Goal: Check status: Check status

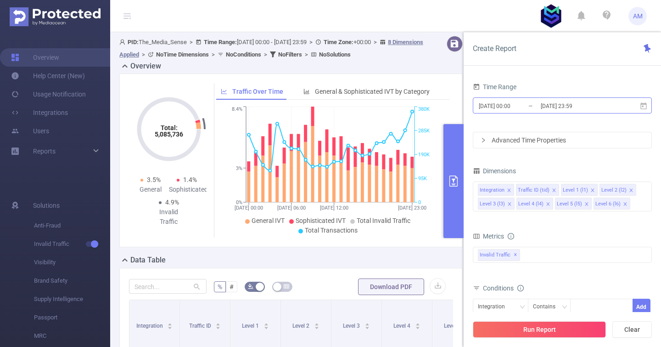
click at [575, 105] on input "[DATE] 23:59" at bounding box center [577, 106] width 74 height 12
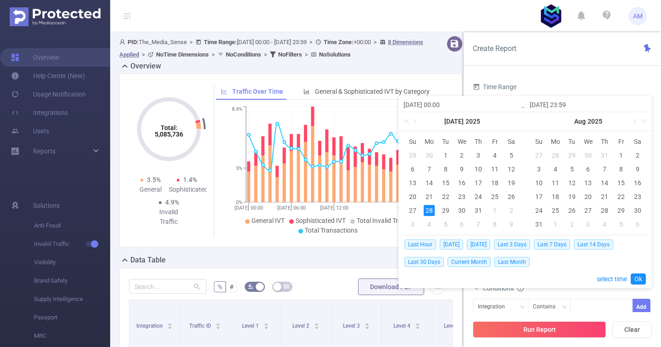
click at [507, 19] on header "AM" at bounding box center [330, 16] width 661 height 32
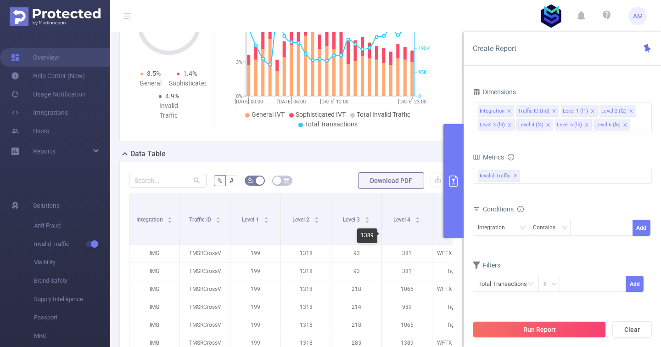
scroll to position [92, 0]
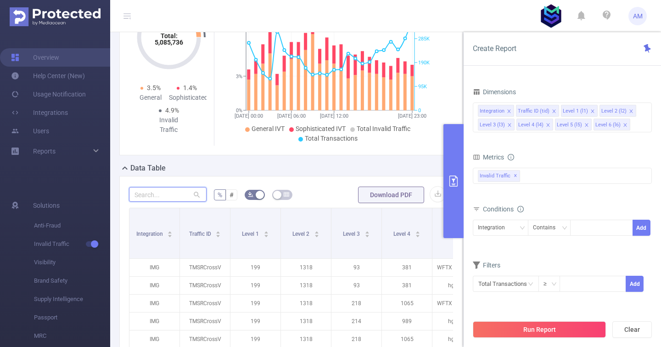
click at [166, 194] on input "text" at bounding box center [168, 194] width 78 height 15
paste input "1637"
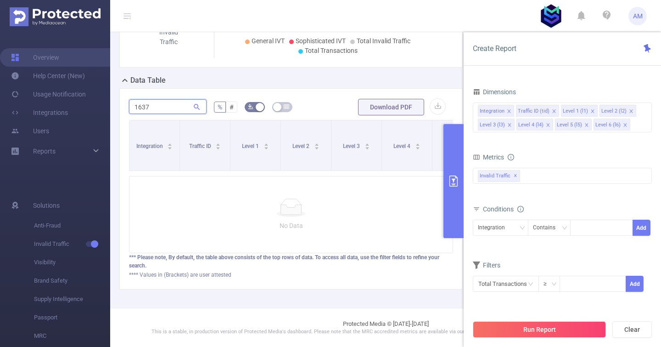
scroll to position [186, 0]
type input "1637"
click at [545, 327] on button "Run Report" at bounding box center [539, 329] width 133 height 17
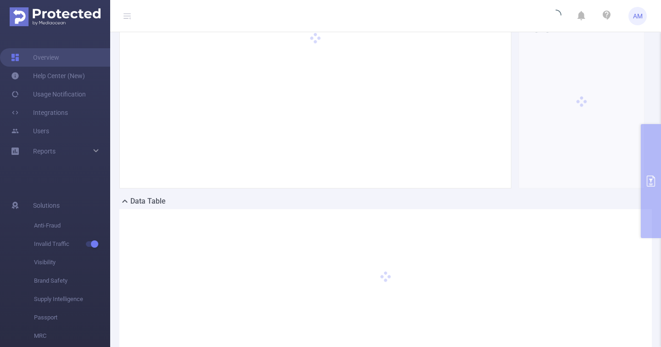
scroll to position [0, 0]
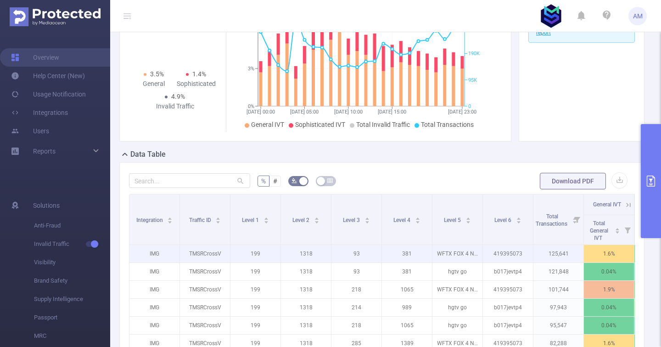
scroll to position [230, 0]
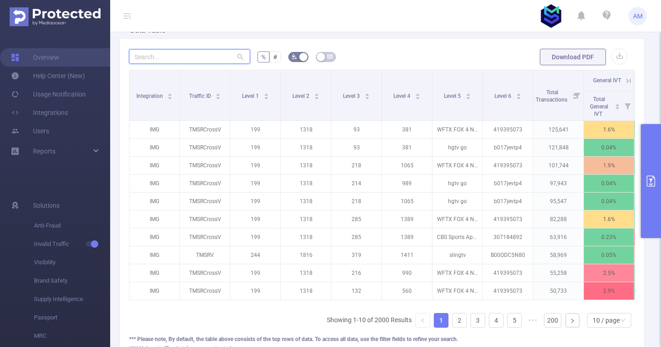
click at [202, 56] on input "text" at bounding box center [189, 56] width 121 height 15
paste input "1637"
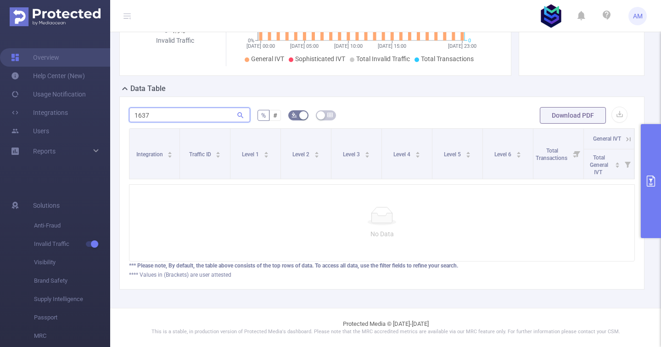
type input "1637"
click at [651, 148] on button "primary" at bounding box center [651, 181] width 20 height 114
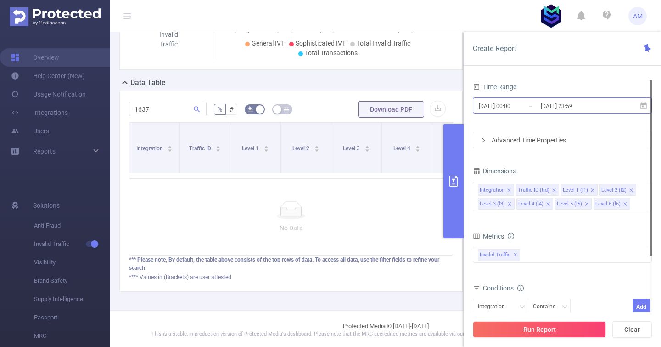
click at [537, 105] on input "[DATE] 00:00" at bounding box center [515, 106] width 74 height 12
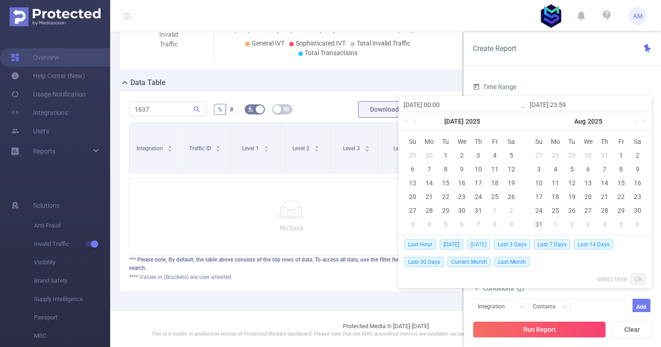
click at [478, 244] on span "[DATE]" at bounding box center [478, 244] width 23 height 10
type input "[DATE] 00:00"
type input "[DATE] 23:59"
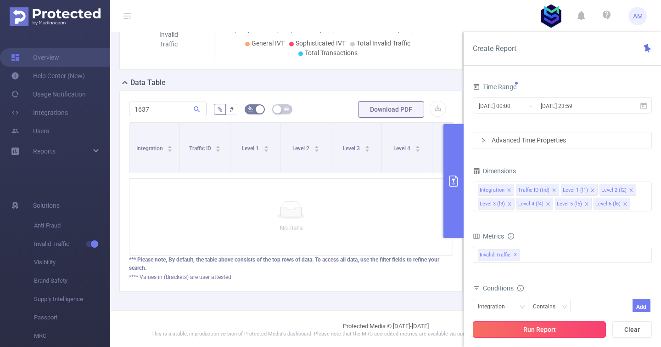
click at [548, 330] on button "Run Report" at bounding box center [539, 329] width 133 height 17
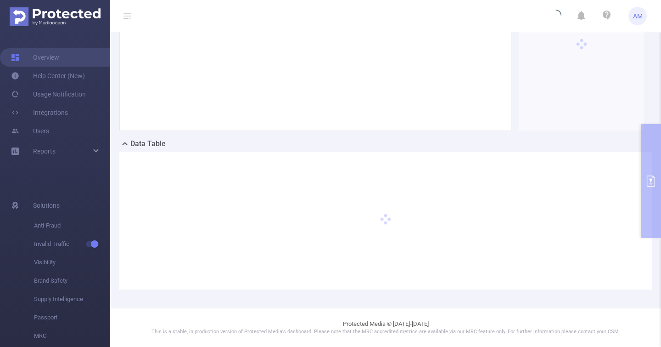
scroll to position [115, 0]
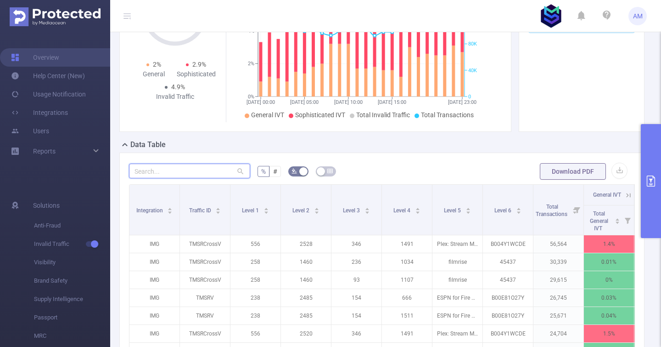
click at [196, 171] on input "text" at bounding box center [189, 170] width 121 height 15
paste input "1637"
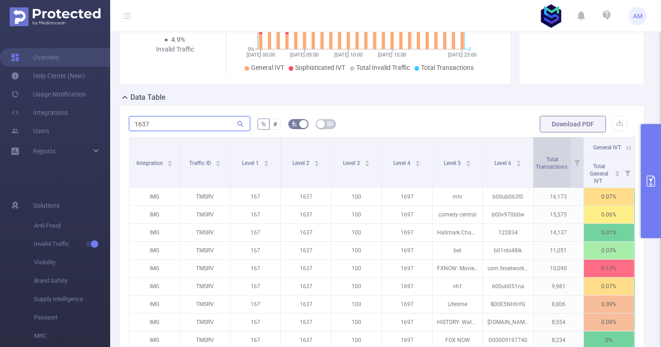
scroll to position [253, 0]
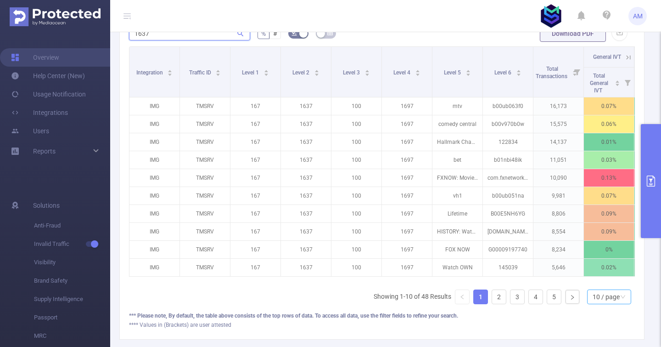
type input "1637"
click at [605, 304] on div "10 / page" at bounding box center [606, 297] width 27 height 14
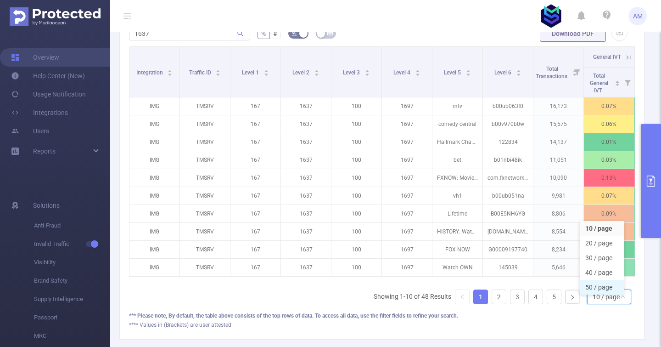
click at [608, 287] on li "50 / page" at bounding box center [602, 287] width 44 height 15
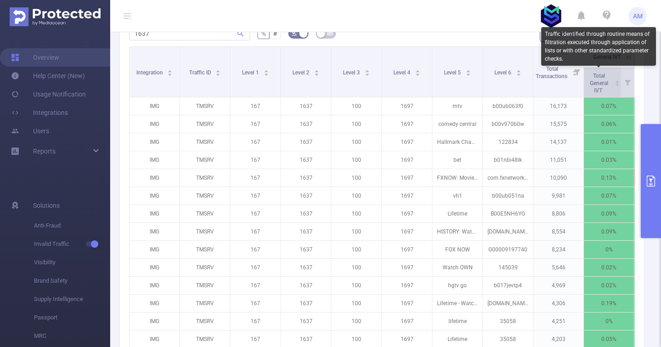
click at [605, 81] on span "Total General IVT" at bounding box center [599, 83] width 18 height 21
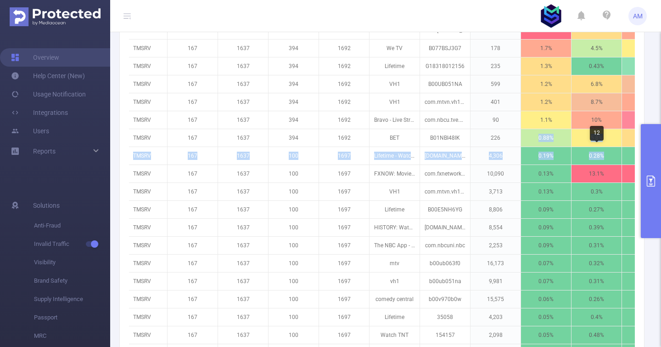
scroll to position [0, 109]
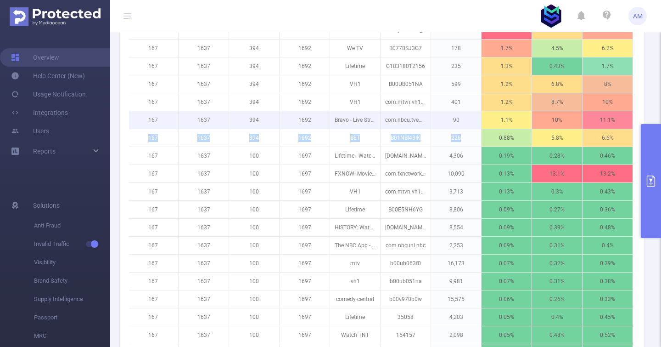
drag, startPoint x: 543, startPoint y: 146, endPoint x: 610, endPoint y: 112, distance: 75.0
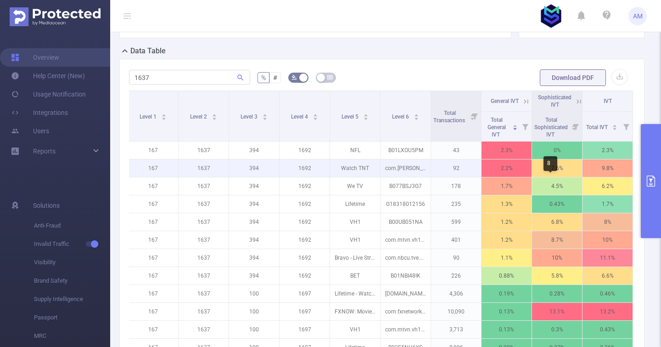
click at [534, 172] on p "7.6%" at bounding box center [557, 167] width 50 height 17
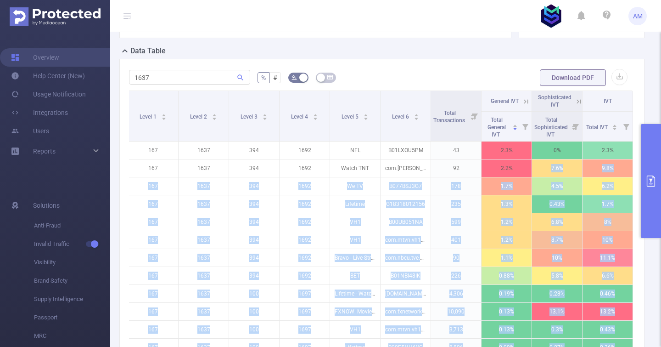
drag, startPoint x: 534, startPoint y: 170, endPoint x: 661, endPoint y: 166, distance: 127.3
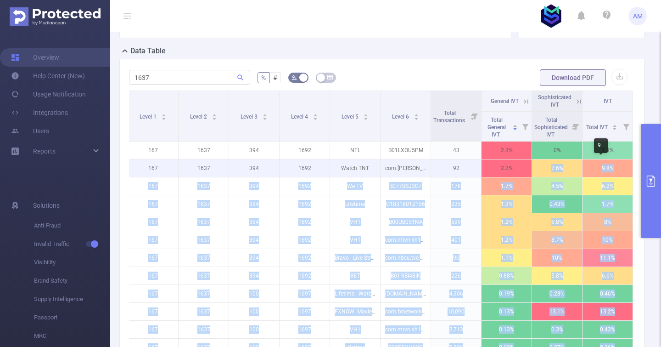
click at [587, 159] on p "9.8%" at bounding box center [608, 167] width 50 height 17
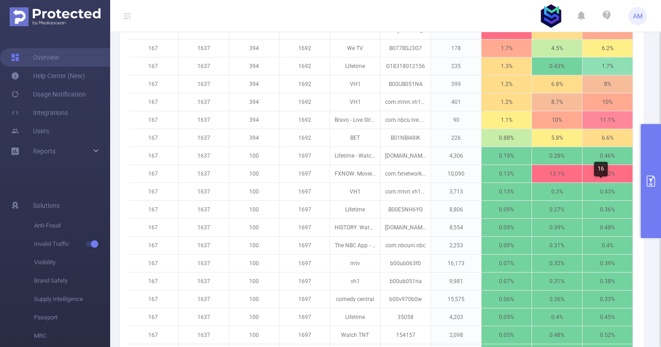
scroll to position [117, 0]
